Goal: Task Accomplishment & Management: Use online tool/utility

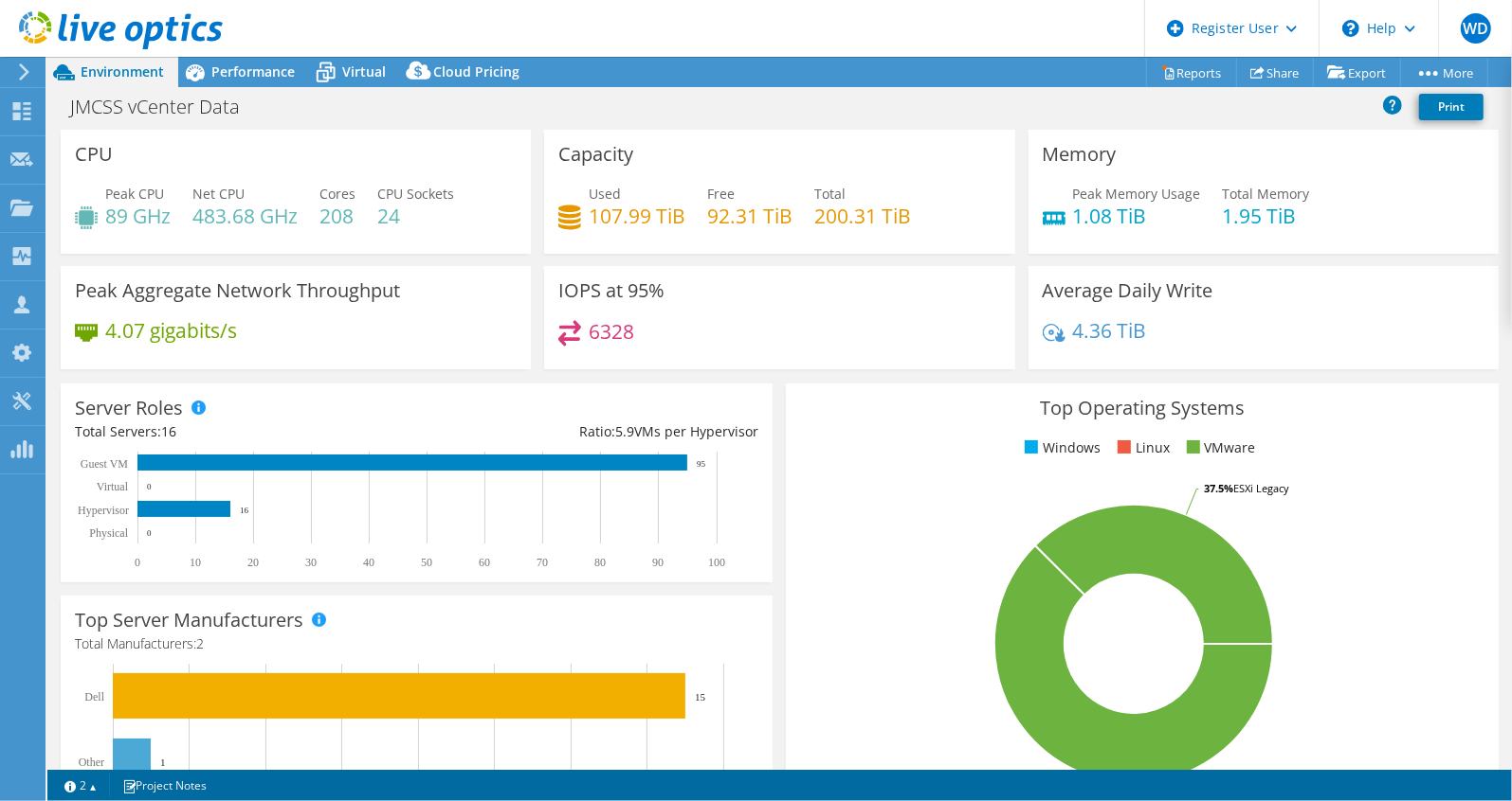
click at [48, 208] on section "CPU Peak CPU 89 GHz Net CPU 483.68 GHz Cores 208 CPU Sockets 24 Capacity Used 1…" at bounding box center [779, 682] width 1464 height 1104
click at [31, 215] on icon at bounding box center [22, 208] width 23 height 18
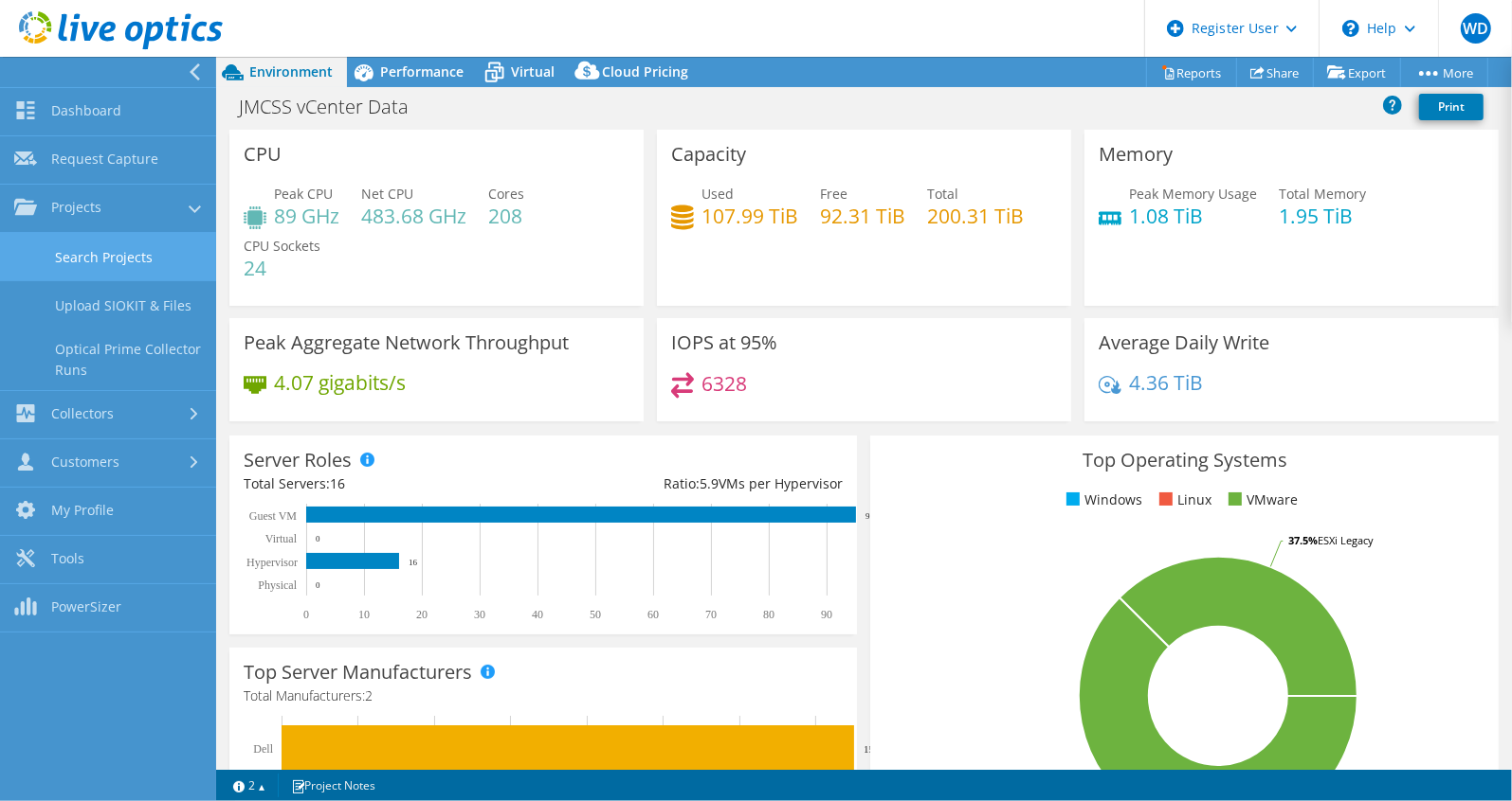
click at [50, 267] on link "Search Projects" at bounding box center [108, 257] width 217 height 48
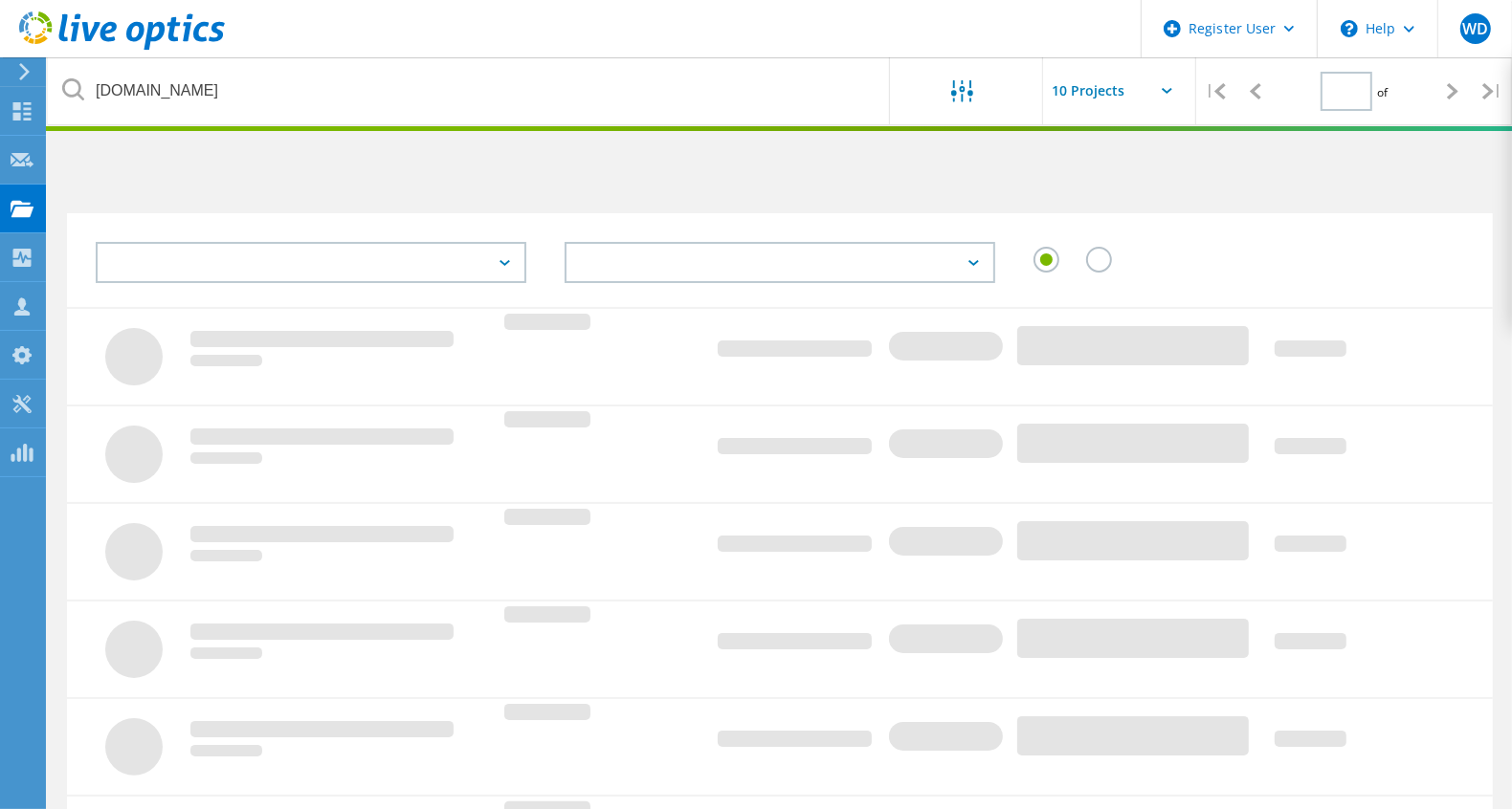
type input "1"
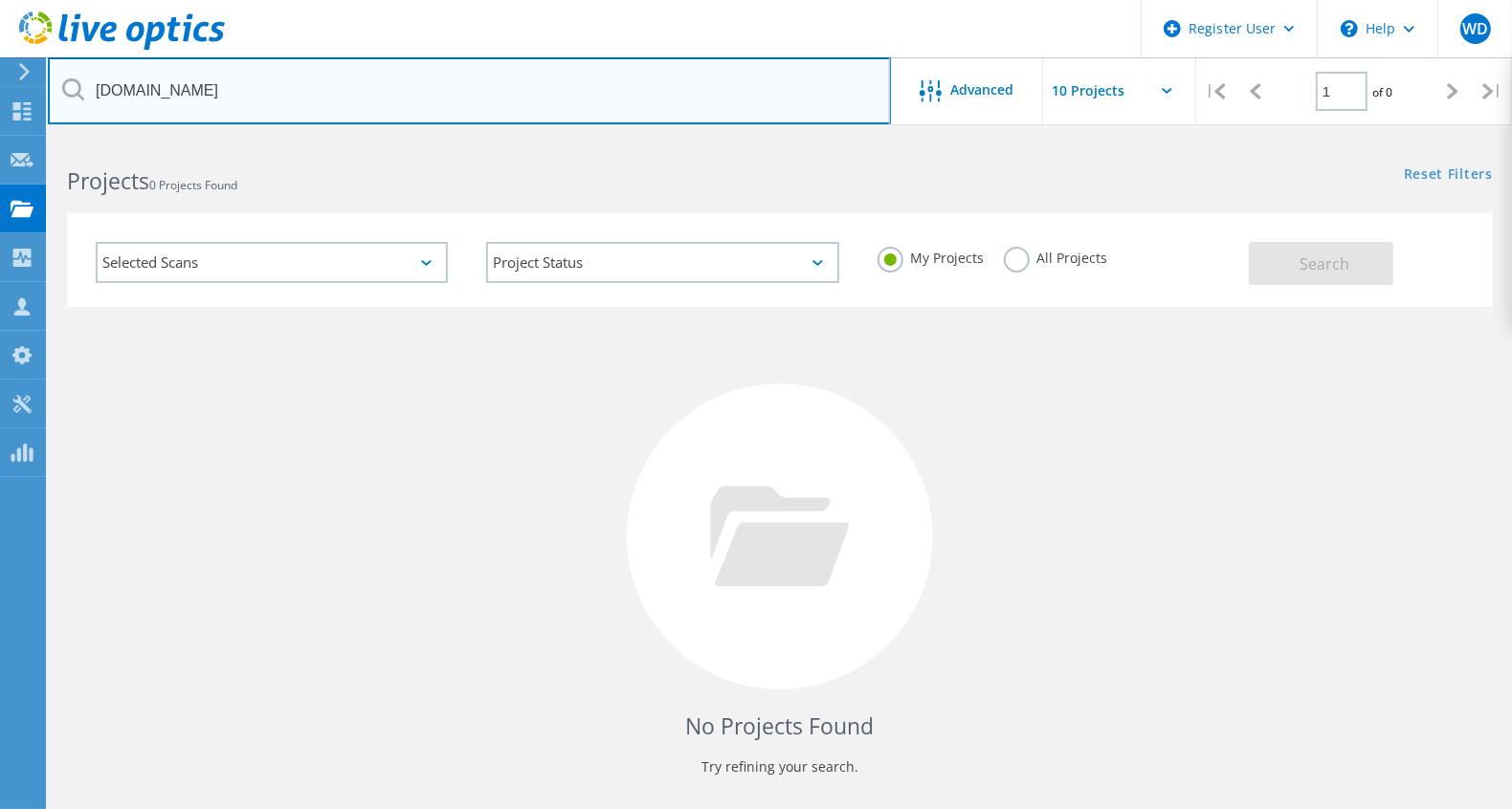
click at [718, 107] on input "[DOMAIN_NAME]" at bounding box center [469, 90] width 843 height 67
drag, startPoint x: 378, startPoint y: 62, endPoint x: 68, endPoint y: 80, distance: 310.5
click at [68, 80] on div "[DOMAIN_NAME]" at bounding box center [468, 90] width 842 height 67
type input "[DOMAIN_NAME]"
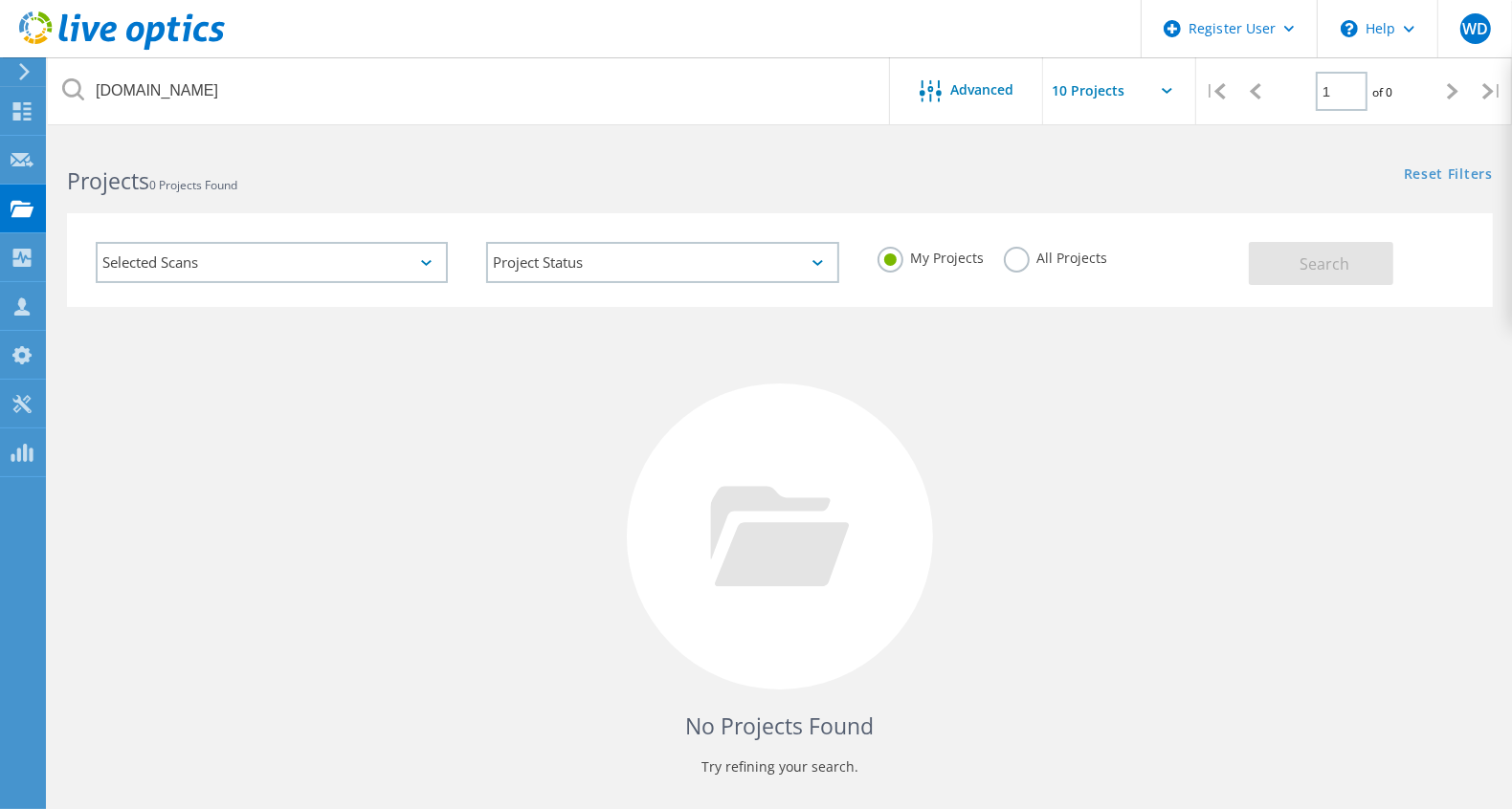
click at [1075, 243] on div "My Projects All Projects" at bounding box center [1054, 257] width 391 height 71
click at [1071, 250] on label "All Projects" at bounding box center [1056, 255] width 104 height 18
click at [0, 0] on input "All Projects" at bounding box center [0, 0] width 0 height 0
click at [1277, 272] on button "Search" at bounding box center [1320, 263] width 144 height 43
